Goal: Task Accomplishment & Management: Use online tool/utility

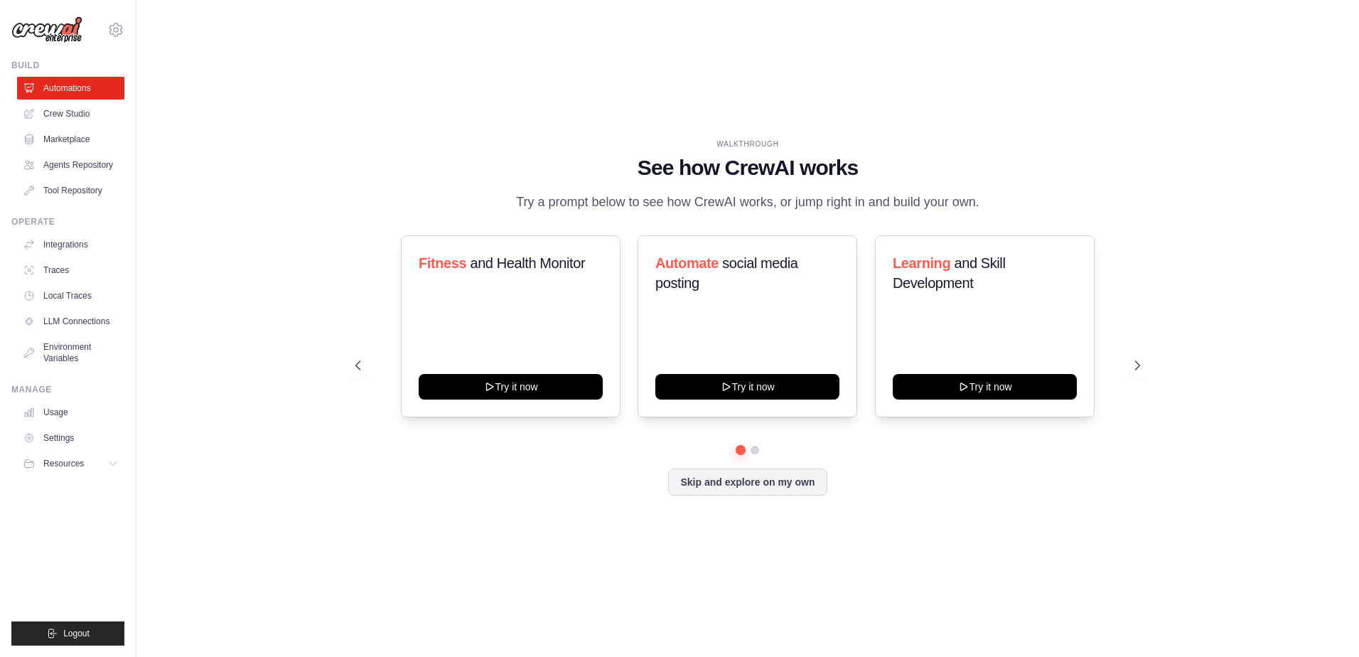
click at [749, 454] on div at bounding box center [747, 450] width 785 height 9
click at [753, 456] on button at bounding box center [754, 449] width 11 height 11
click at [91, 256] on link "Integrations" at bounding box center [71, 244] width 107 height 23
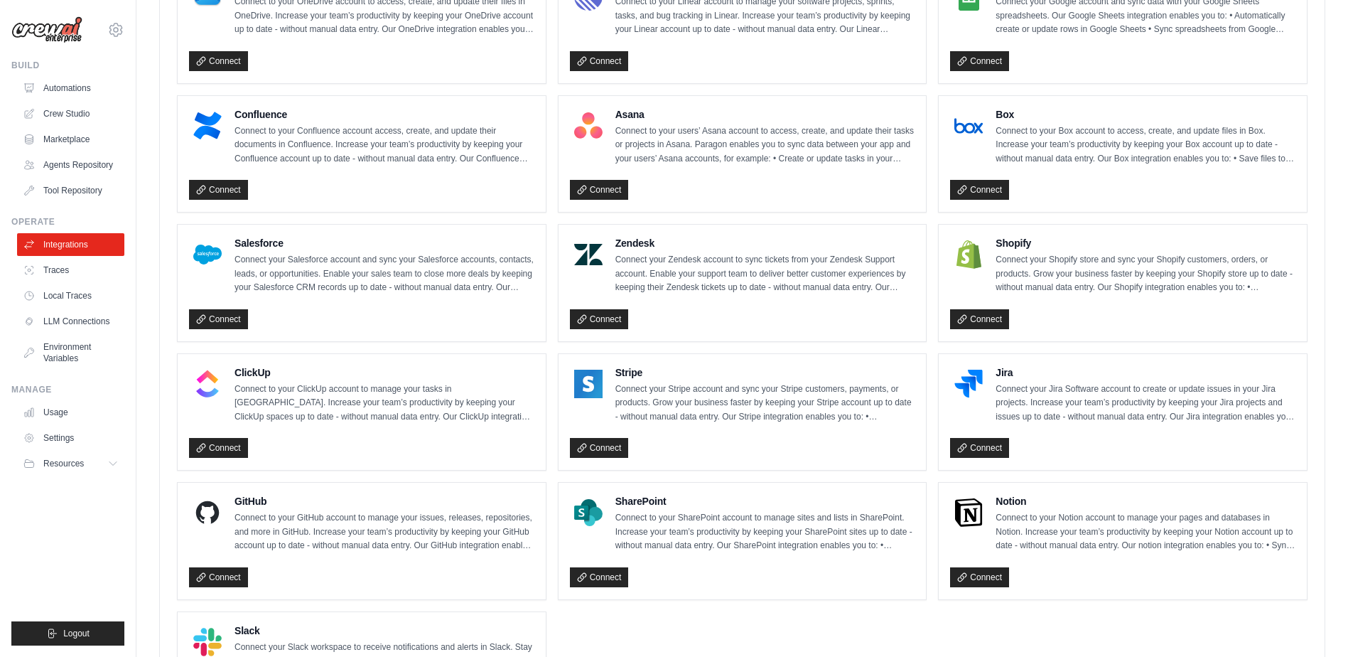
scroll to position [723, 0]
drag, startPoint x: 747, startPoint y: 305, endPoint x: 602, endPoint y: 251, distance: 154.7
click at [602, 251] on div "Zendesk Connect your Zendesk account to sync tickets from your Zendesk Support …" at bounding box center [742, 282] width 345 height 94
click at [71, 469] on span "Resources" at bounding box center [65, 463] width 41 height 11
click at [112, 469] on icon at bounding box center [114, 463] width 11 height 11
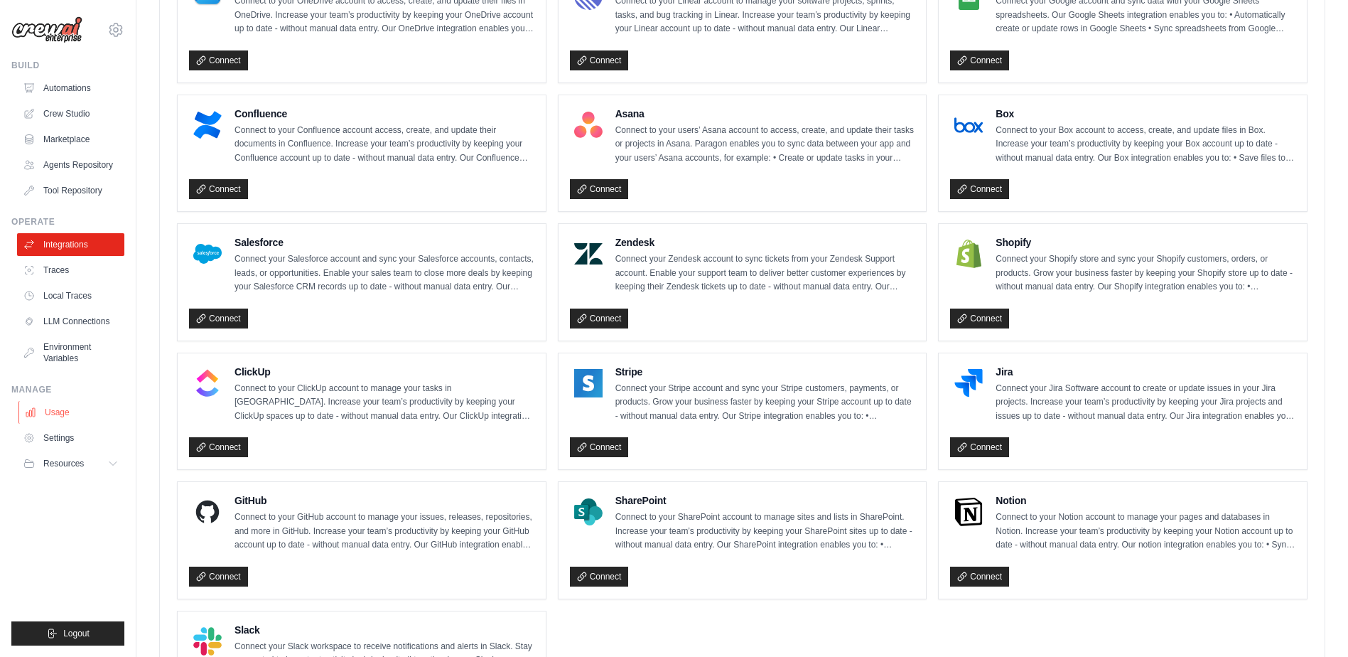
click at [64, 424] on link "Usage" at bounding box center [71, 412] width 107 height 23
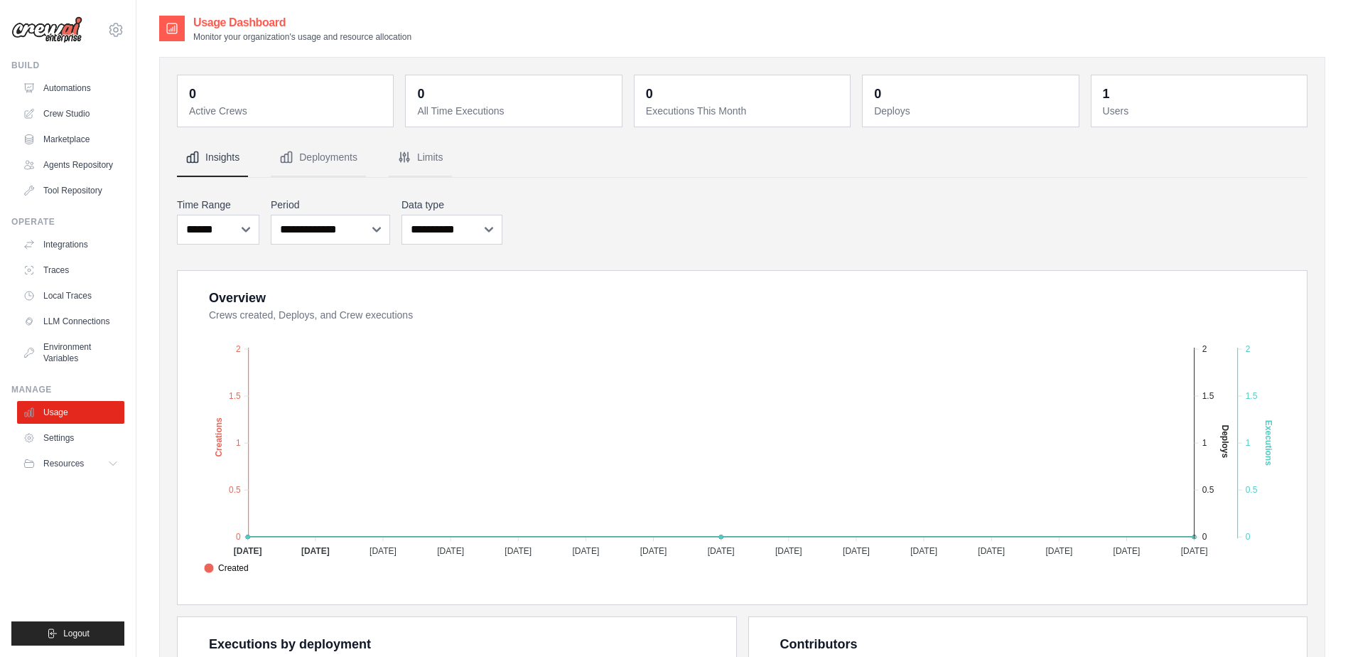
drag, startPoint x: 267, startPoint y: 41, endPoint x: 475, endPoint y: 29, distance: 208.6
click at [475, 29] on div "Usage Dashboard Monitor your organization's usage and resource allocation" at bounding box center [742, 28] width 1166 height 28
click at [614, 233] on div "**********" at bounding box center [742, 221] width 1131 height 53
click at [886, 205] on div "**********" at bounding box center [742, 221] width 1131 height 53
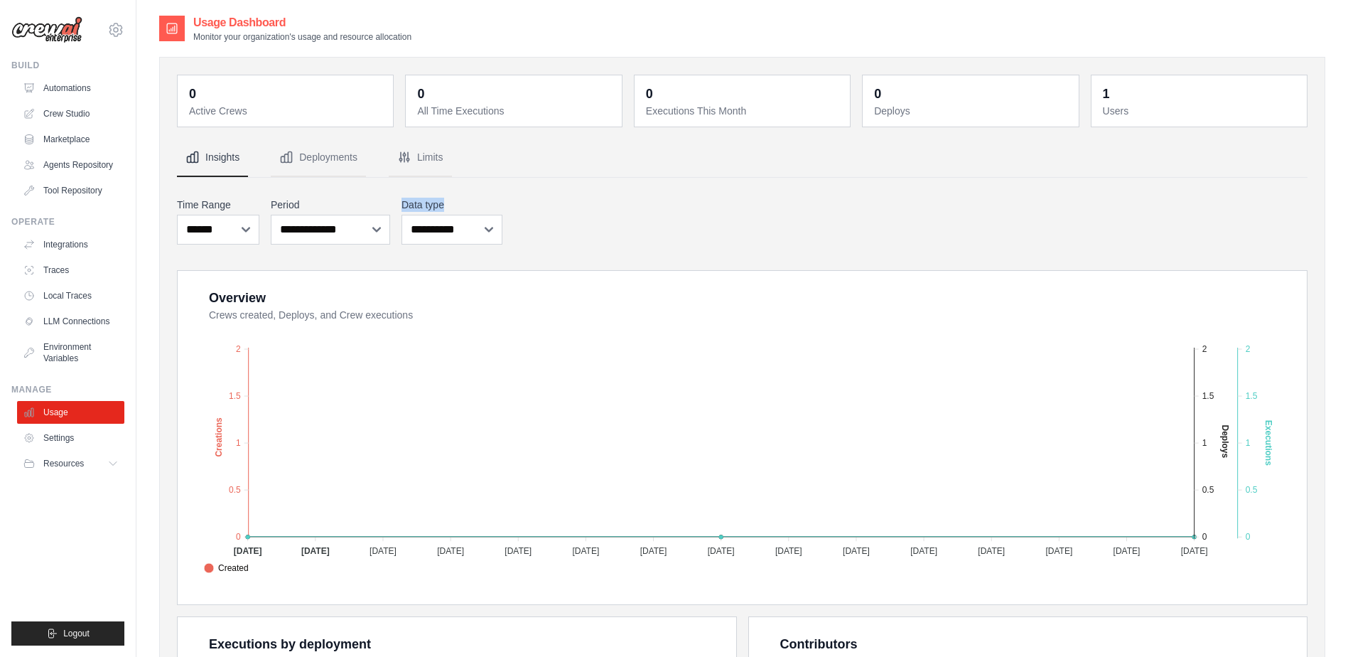
click at [886, 205] on div "**********" at bounding box center [742, 221] width 1131 height 53
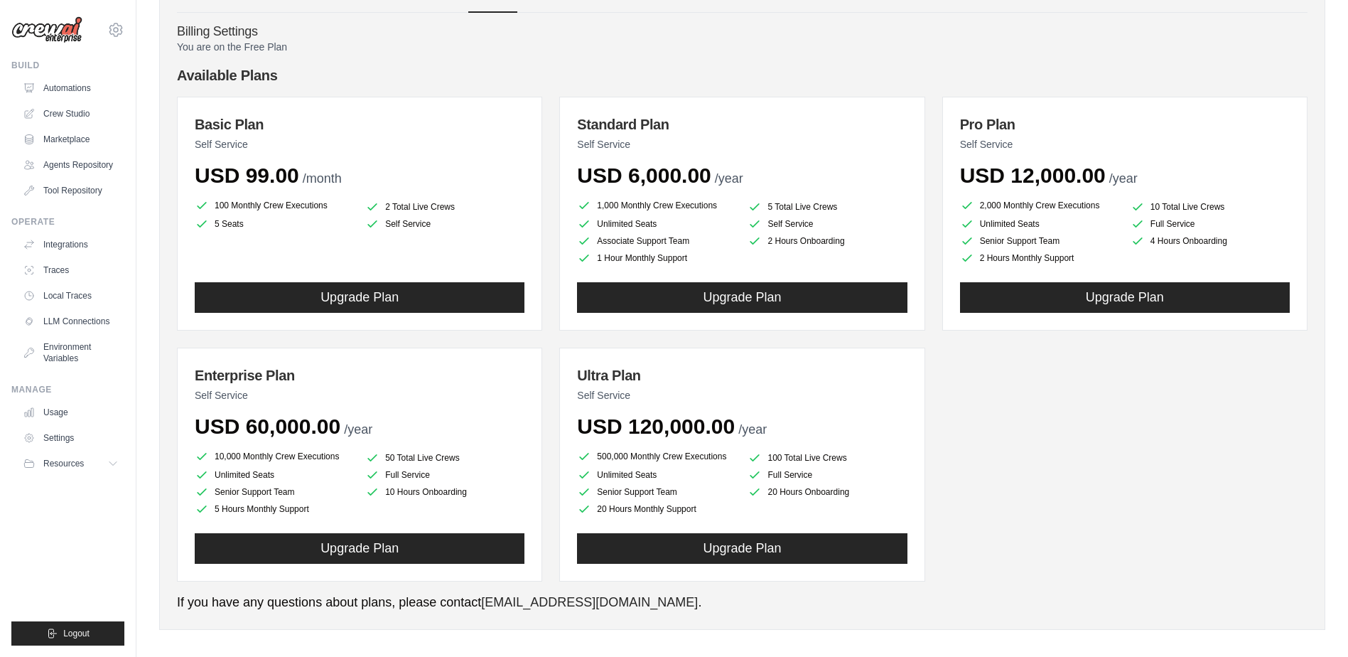
scroll to position [101, 0]
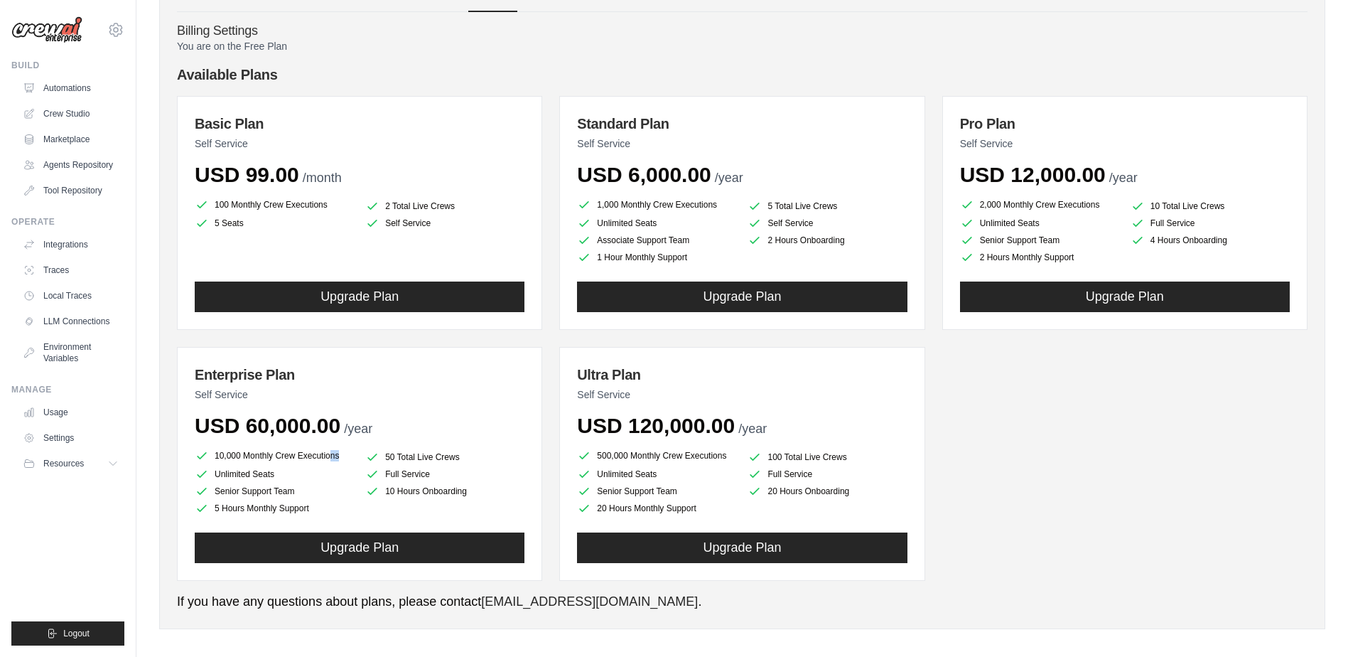
drag, startPoint x: 240, startPoint y: 456, endPoint x: 360, endPoint y: 453, distance: 120.2
click at [360, 453] on ul "10,000 Monthly Crew Executions 50 Total Live Crews Unlimited Seats Full Service…" at bounding box center [360, 481] width 330 height 68
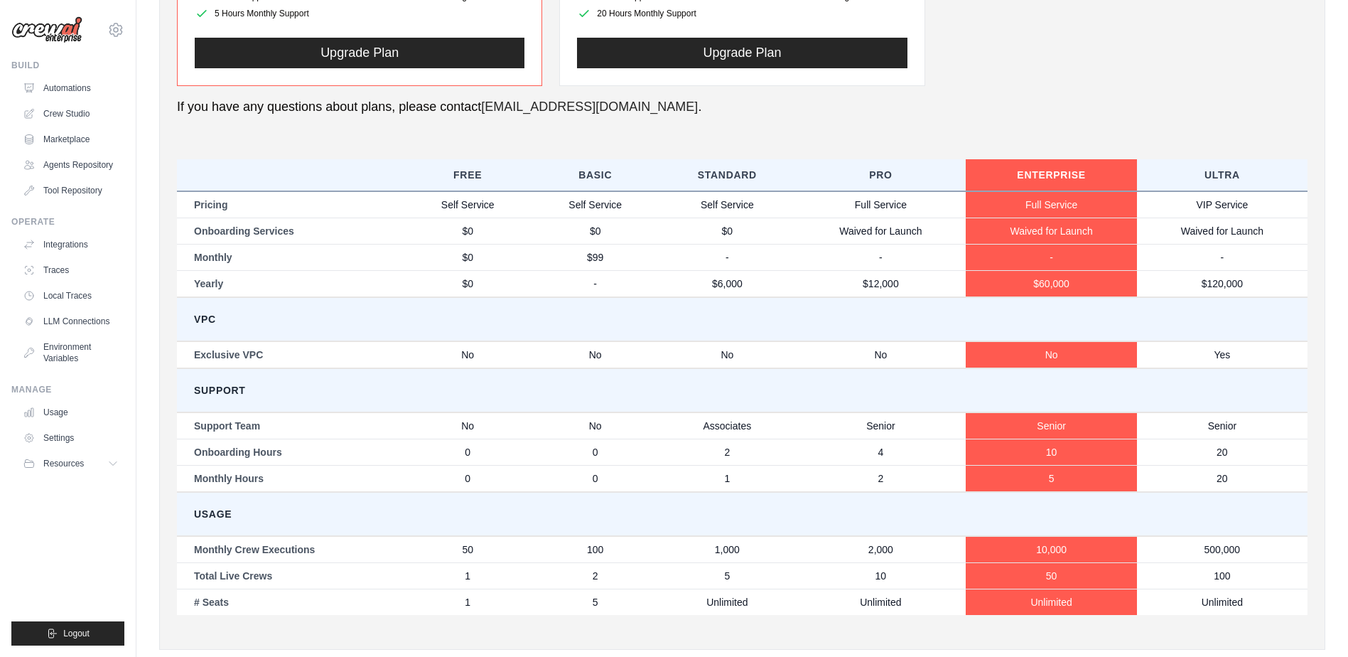
scroll to position [631, 0]
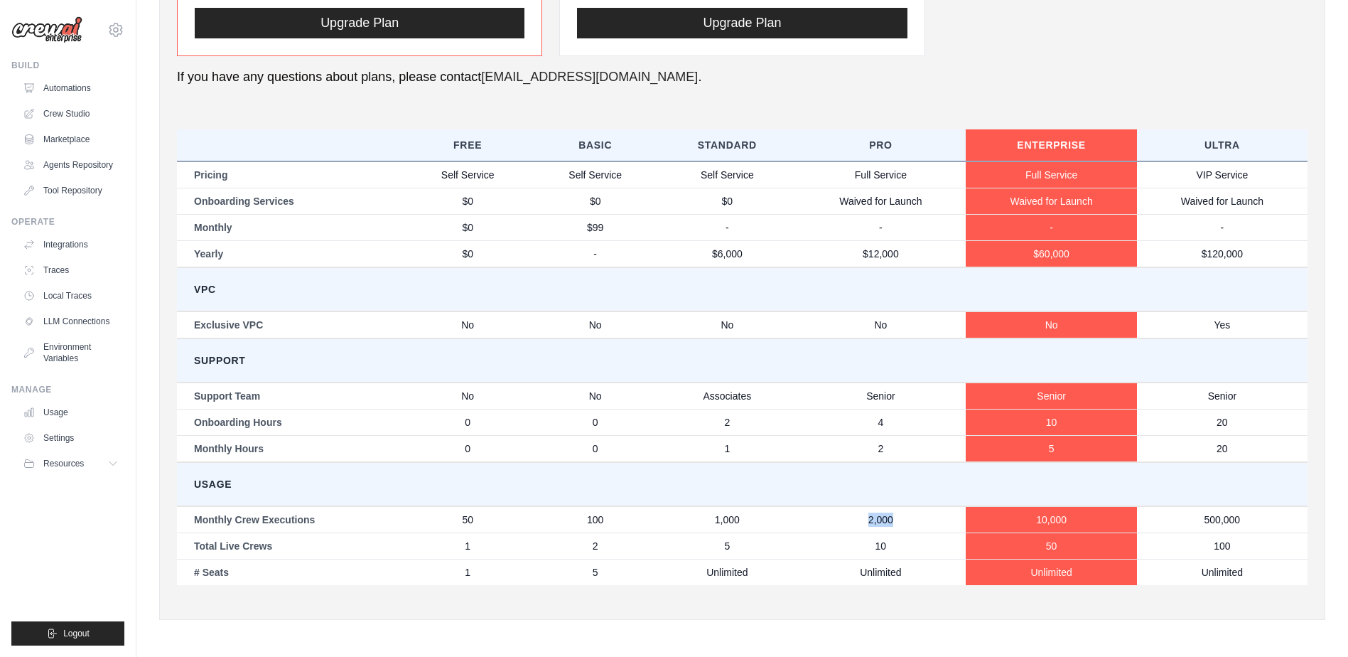
drag, startPoint x: 894, startPoint y: 516, endPoint x: 857, endPoint y: 523, distance: 38.3
click at [857, 523] on td "2,000" at bounding box center [880, 519] width 171 height 27
click at [821, 579] on td "Unlimited" at bounding box center [880, 572] width 171 height 26
click at [775, 579] on td "Unlimited" at bounding box center [727, 572] width 136 height 26
click at [757, 411] on td "2" at bounding box center [727, 422] width 136 height 26
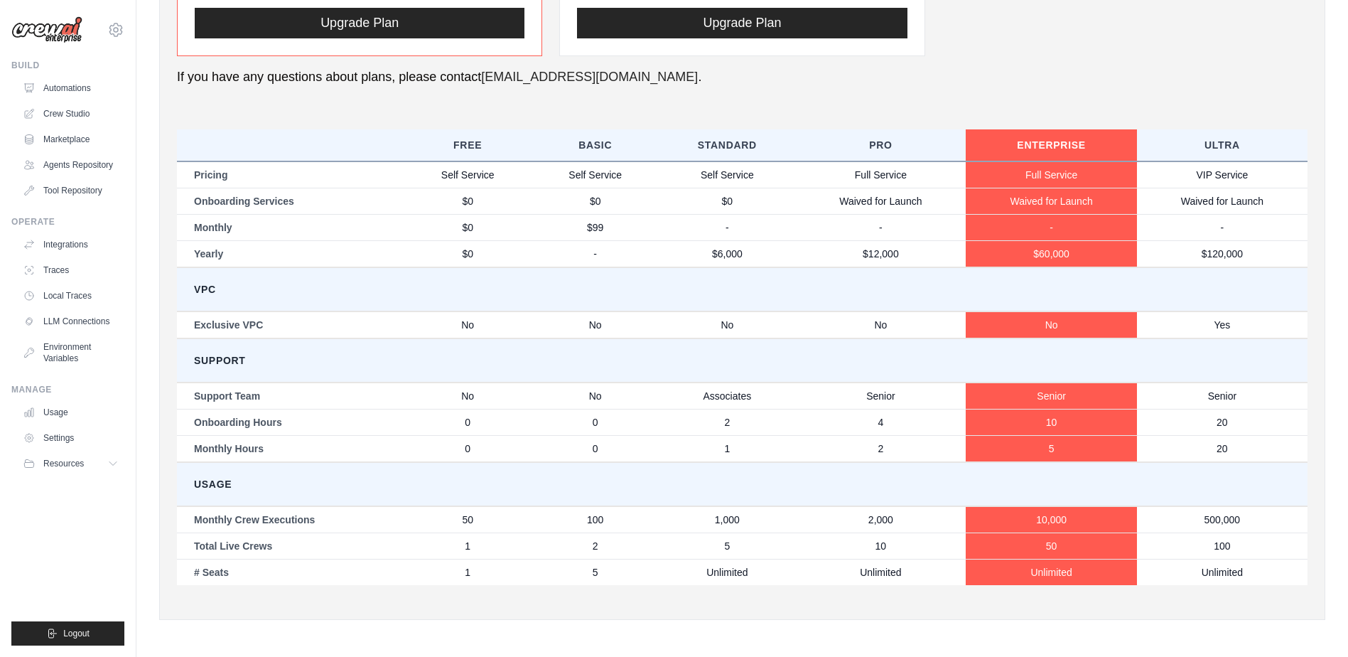
click at [757, 411] on td "2" at bounding box center [727, 422] width 136 height 26
click at [788, 366] on td "Support" at bounding box center [742, 360] width 1131 height 44
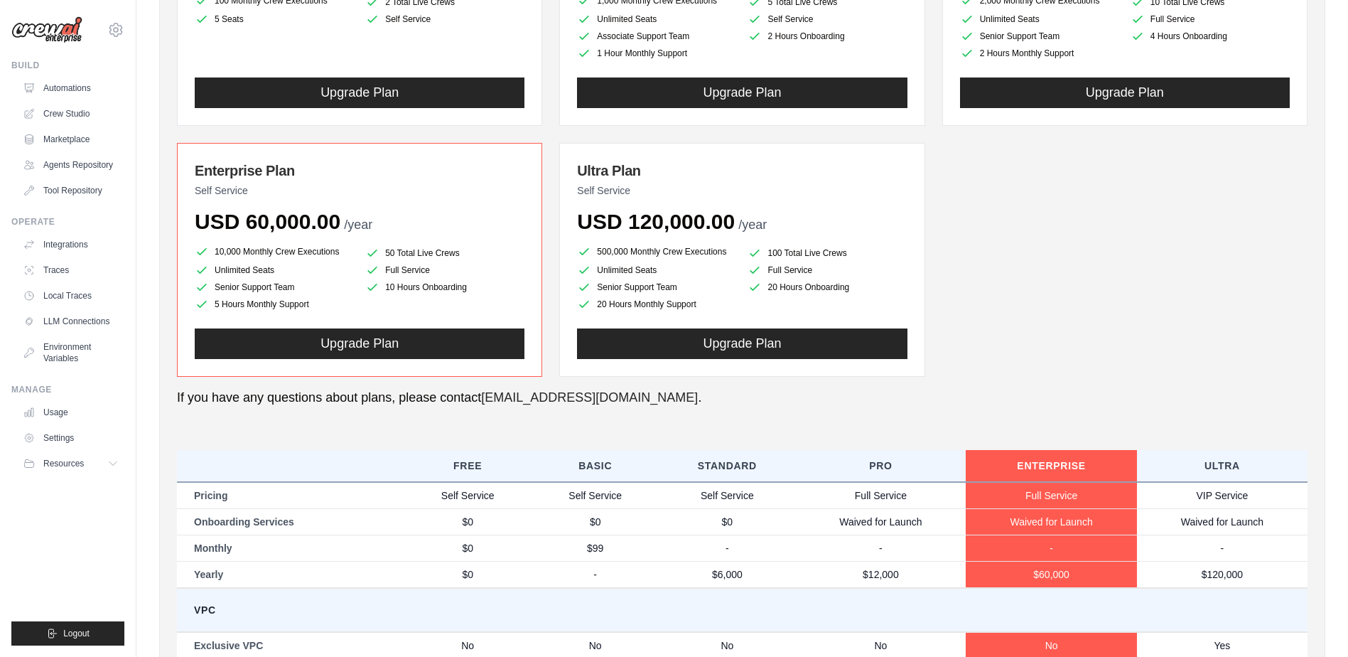
scroll to position [0, 0]
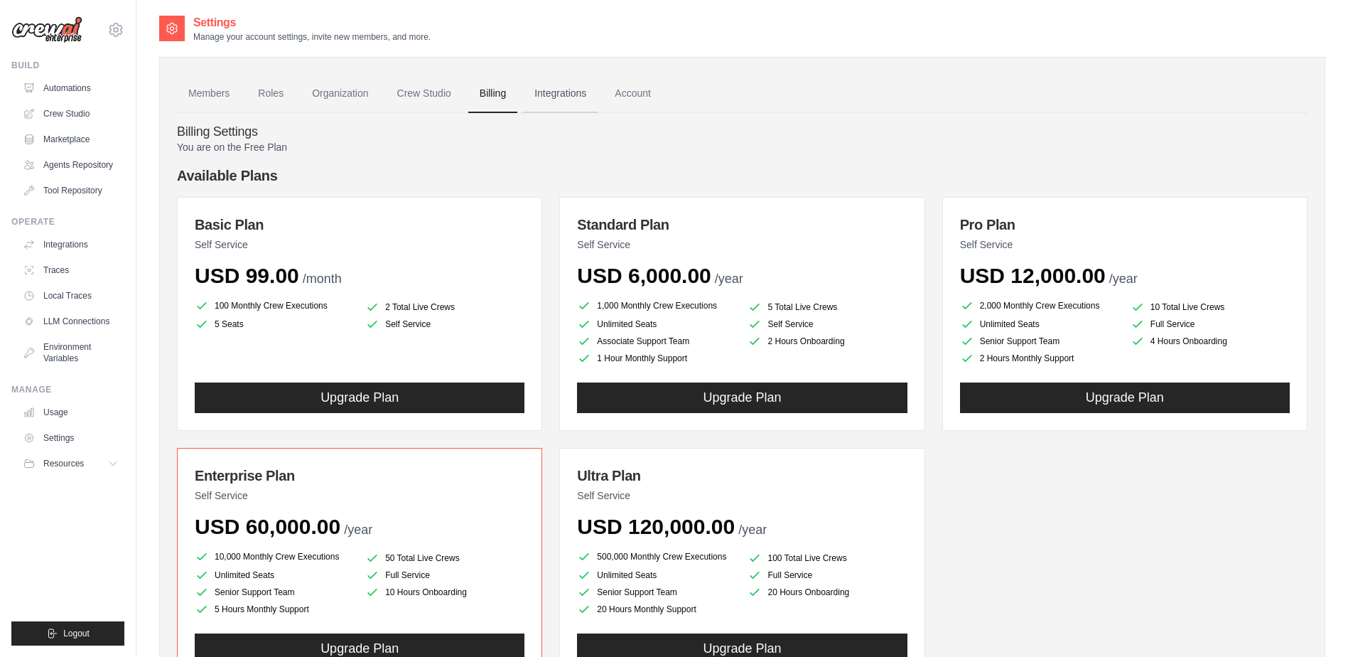
click at [575, 86] on link "Integrations" at bounding box center [560, 94] width 75 height 38
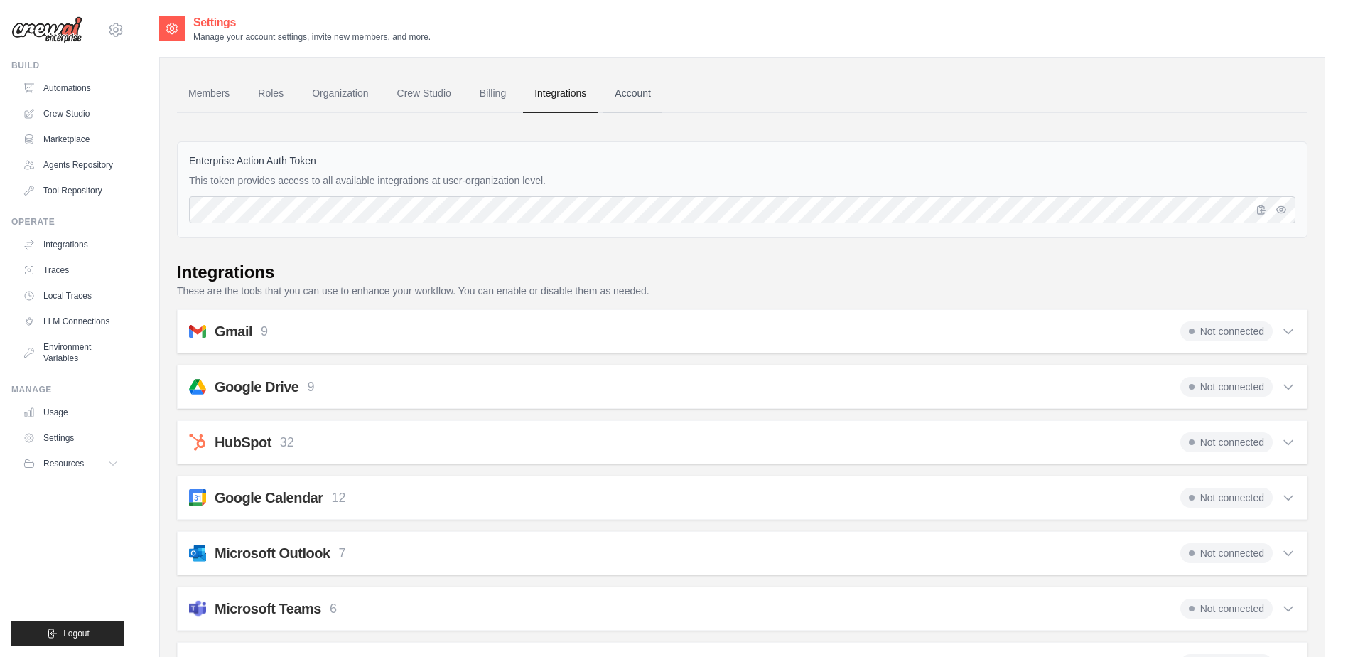
click at [654, 95] on link "Account" at bounding box center [632, 94] width 59 height 38
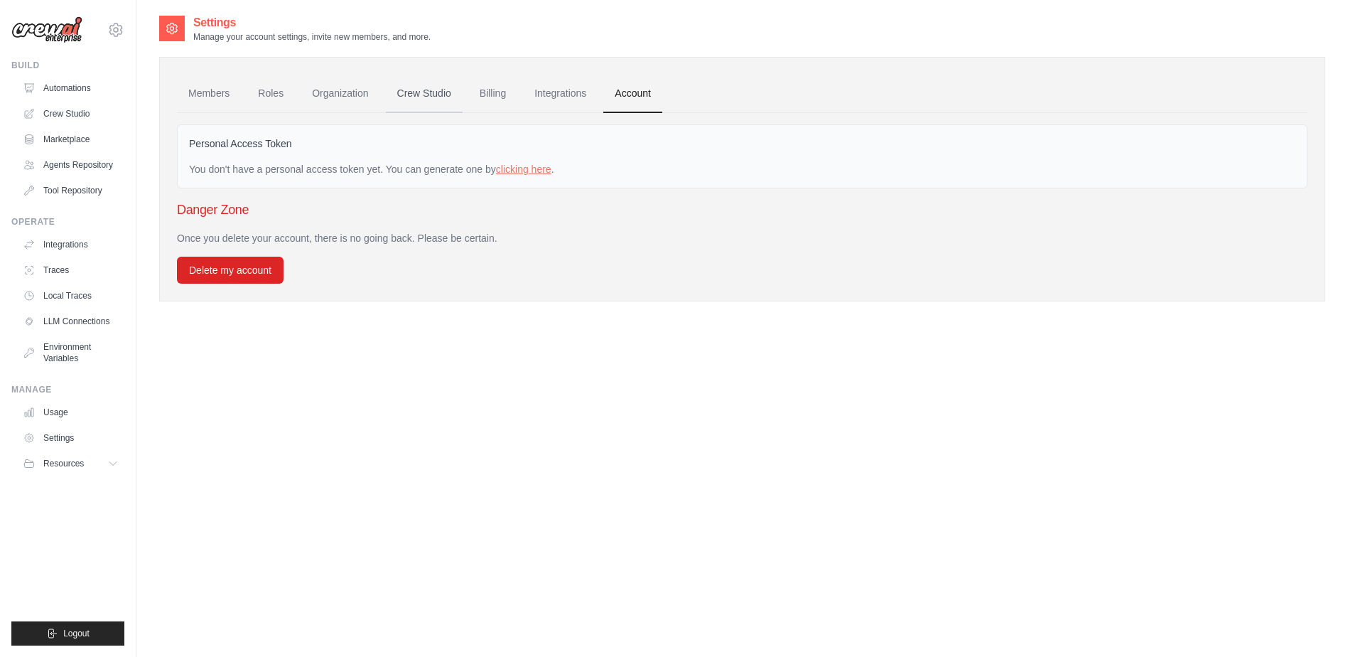
click at [423, 97] on link "Crew Studio" at bounding box center [424, 94] width 77 height 38
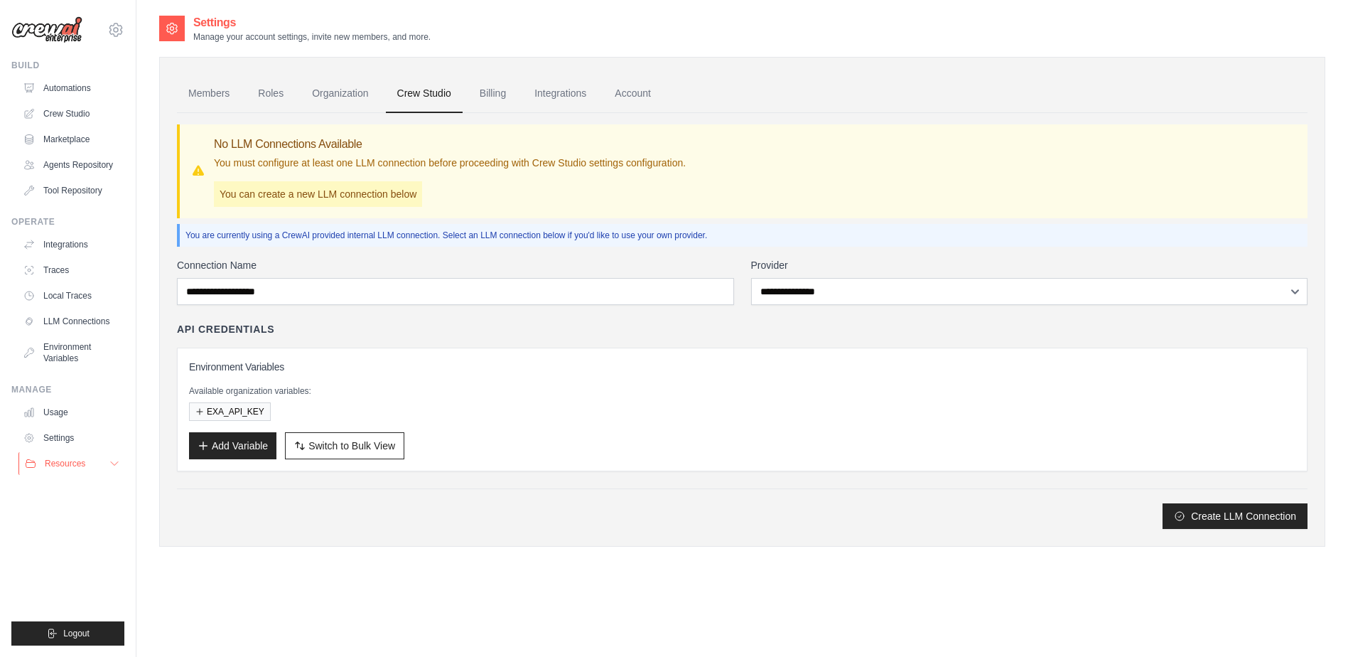
click at [60, 469] on span "Resources" at bounding box center [65, 463] width 41 height 11
click at [70, 562] on span "Video Tutorials" at bounding box center [78, 555] width 56 height 11
click at [82, 256] on link "Integrations" at bounding box center [71, 244] width 107 height 23
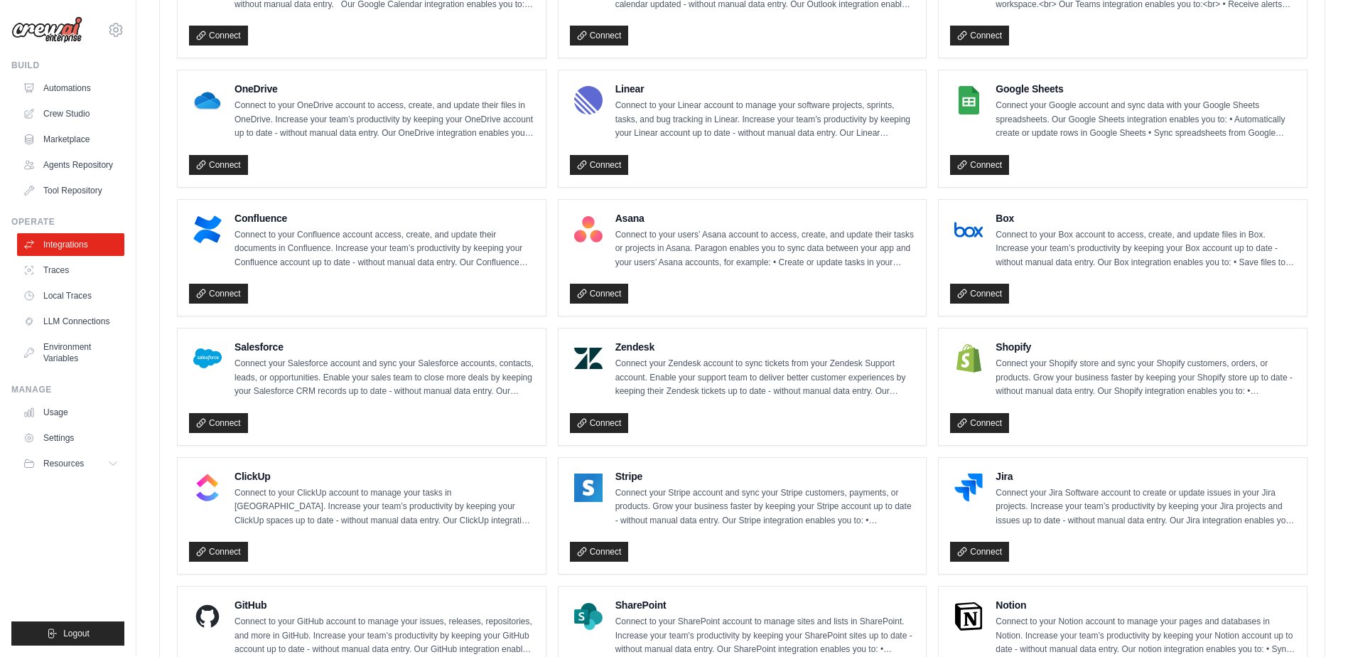
scroll to position [844, 0]
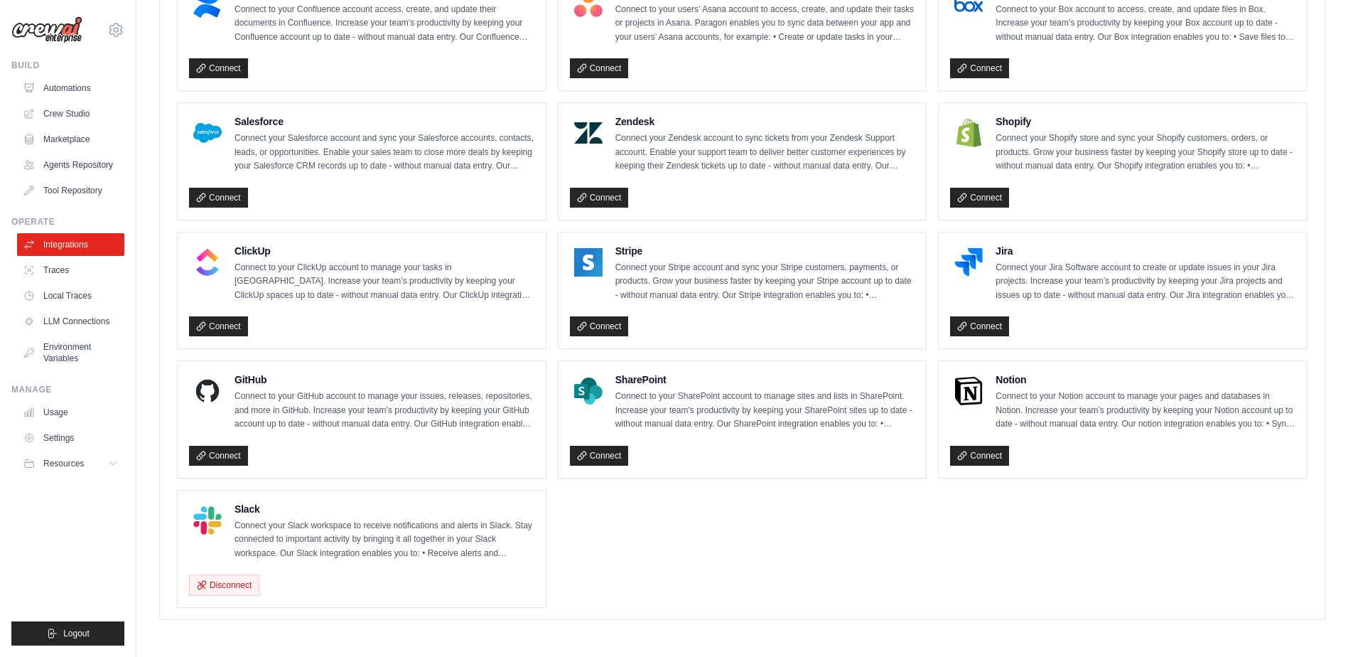
click at [648, 521] on ul "Gmail Connect to your Gmail account to manage your emails and drafts in Gmail. …" at bounding box center [742, 96] width 1131 height 1021
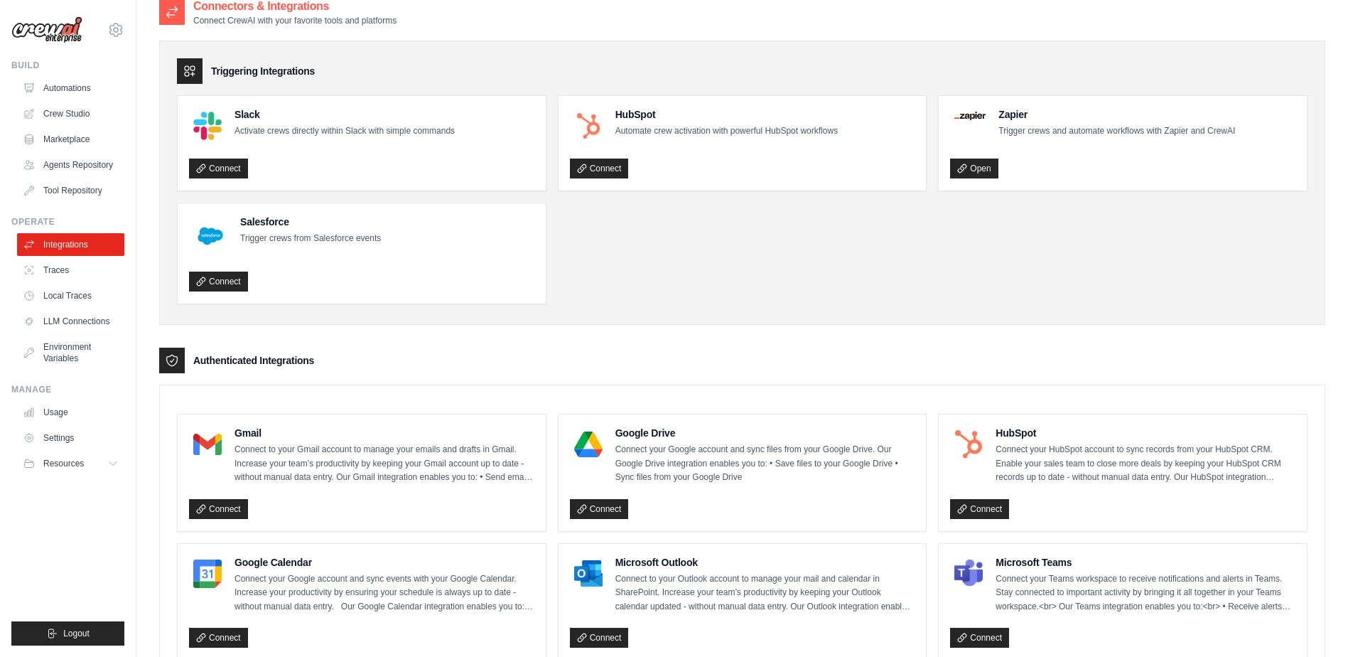
scroll to position [0, 0]
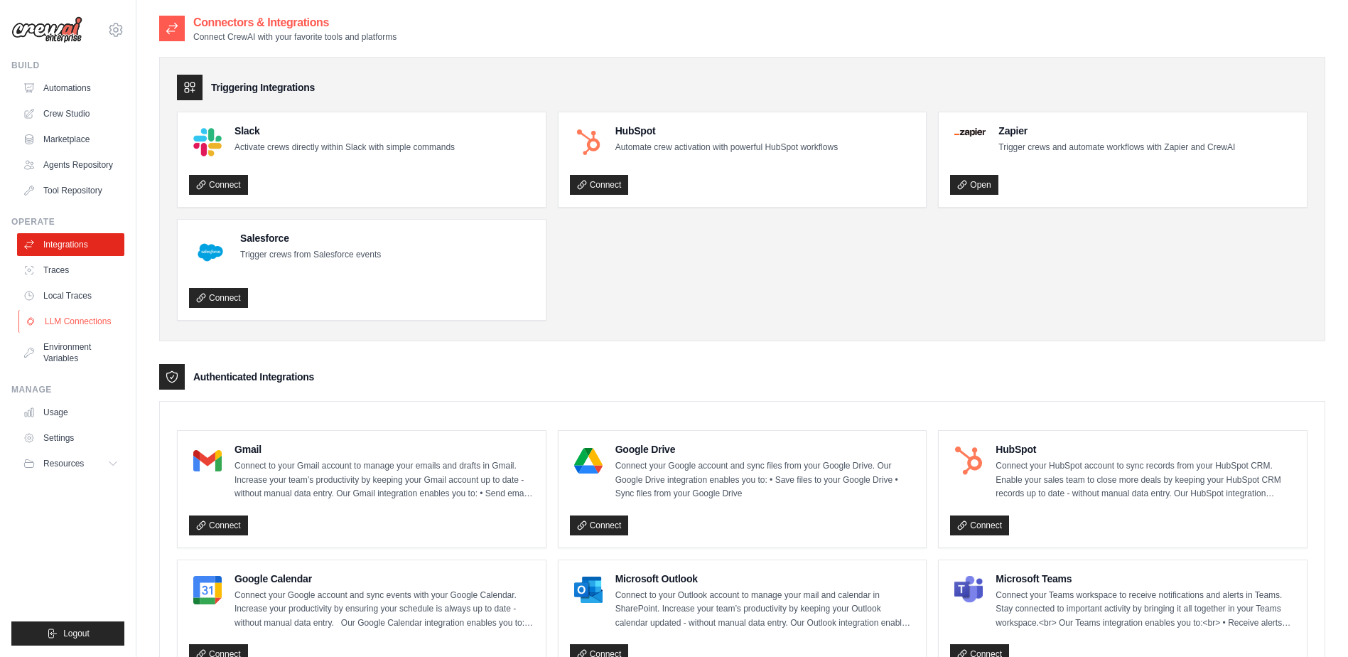
click at [89, 330] on link "LLM Connections" at bounding box center [71, 321] width 107 height 23
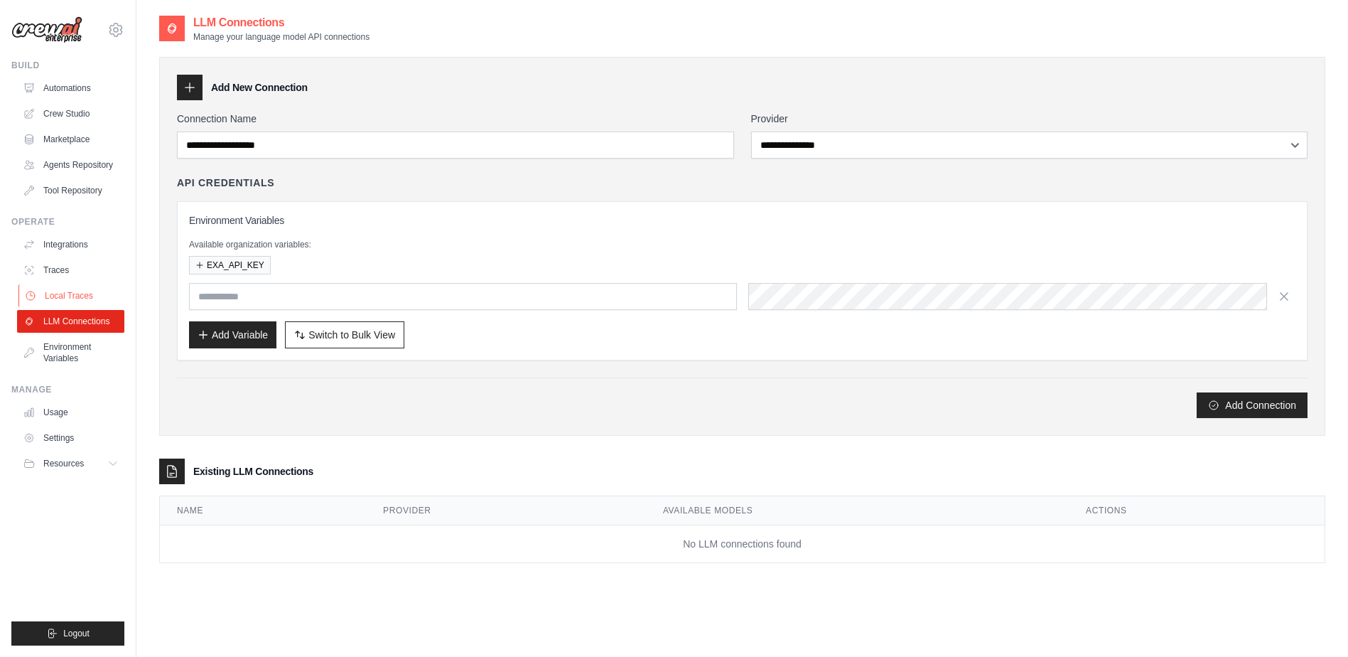
click at [80, 307] on link "Local Traces" at bounding box center [71, 295] width 107 height 23
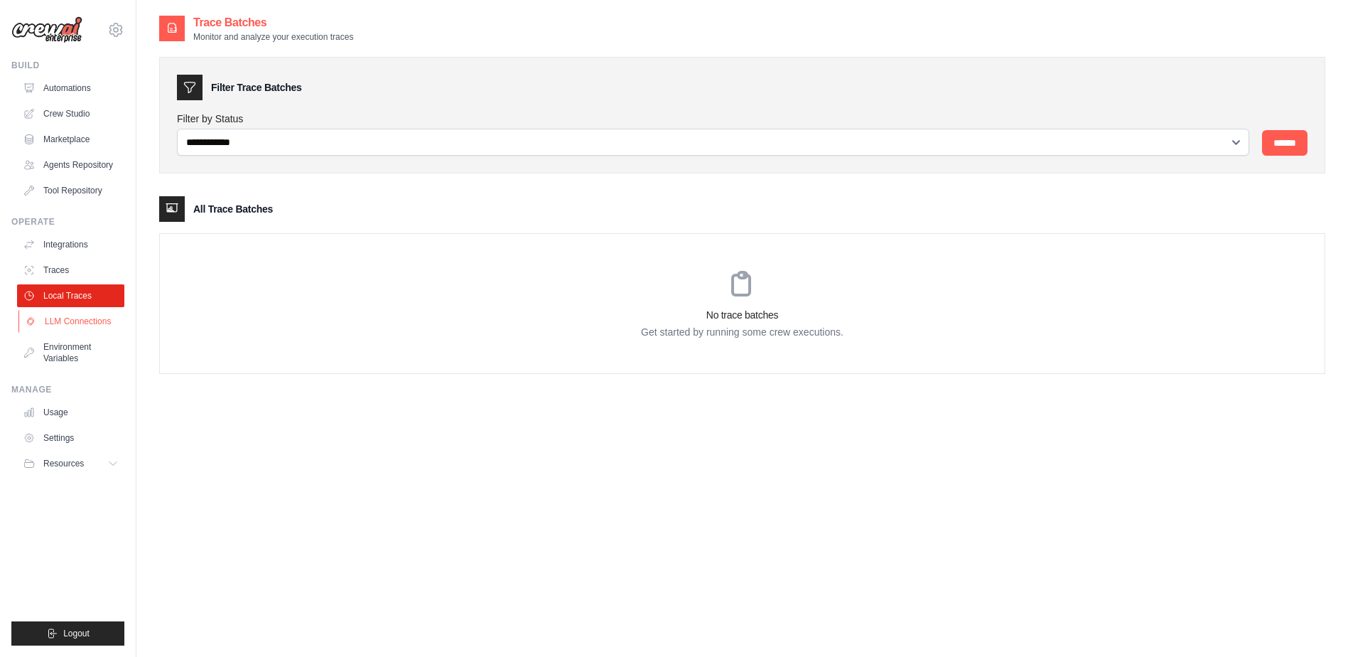
click at [85, 333] on link "LLM Connections" at bounding box center [71, 321] width 107 height 23
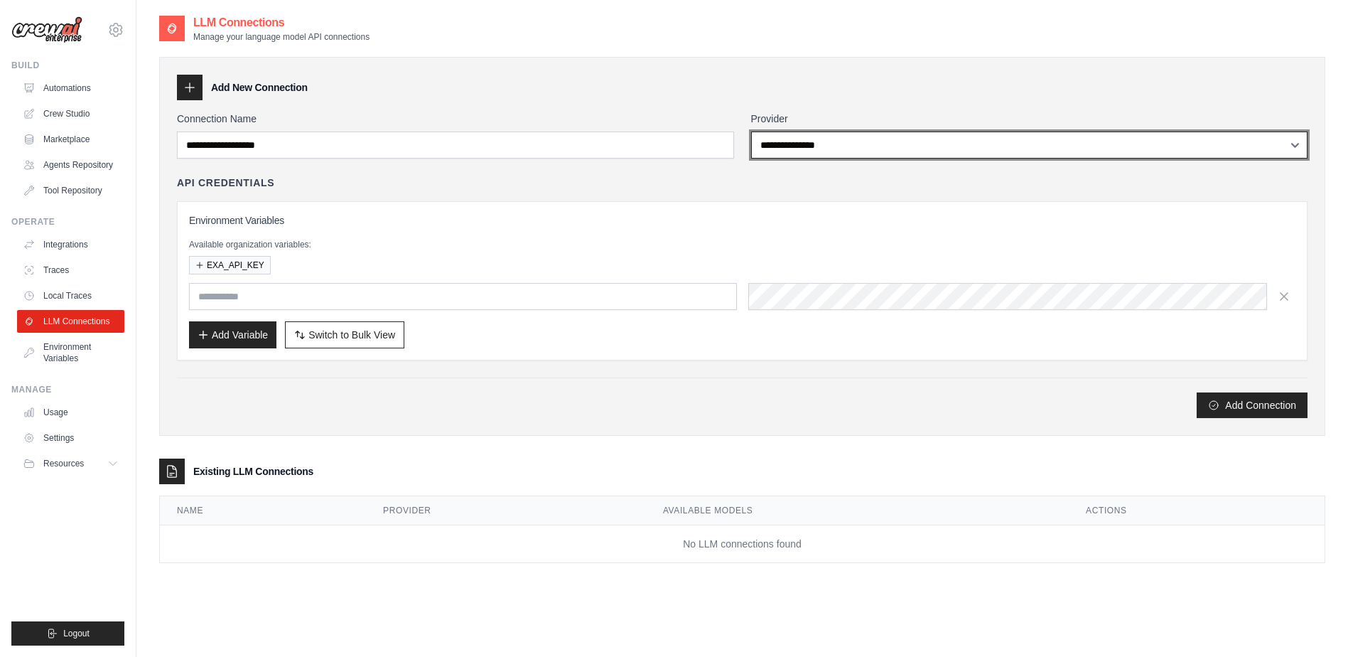
click at [800, 136] on select "**********" at bounding box center [1029, 144] width 557 height 27
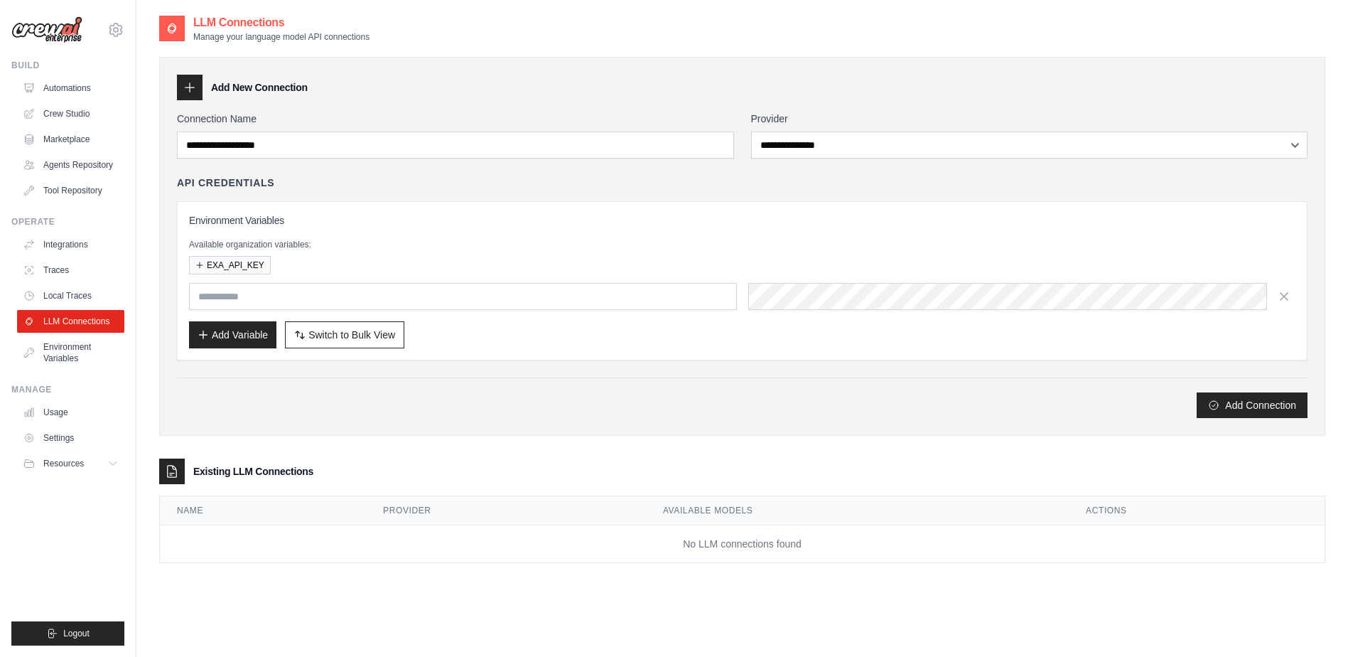
click at [447, 428] on div "**********" at bounding box center [742, 246] width 1166 height 379
click at [992, 282] on div "Environment Variables Available organization variables: EXA_API_KEY Add Variabl…" at bounding box center [742, 280] width 1107 height 135
